Goal: Task Accomplishment & Management: Manage account settings

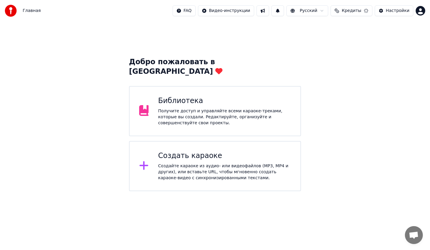
click at [214, 109] on div "Получите доступ и управляйте всеми караоке-треками, которые вы создали. Редакти…" at bounding box center [224, 117] width 133 height 18
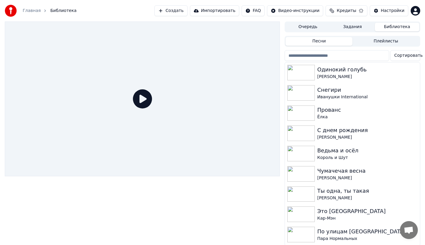
click at [363, 13] on button "Кредиты" at bounding box center [347, 10] width 42 height 11
